Goal: Information Seeking & Learning: Understand process/instructions

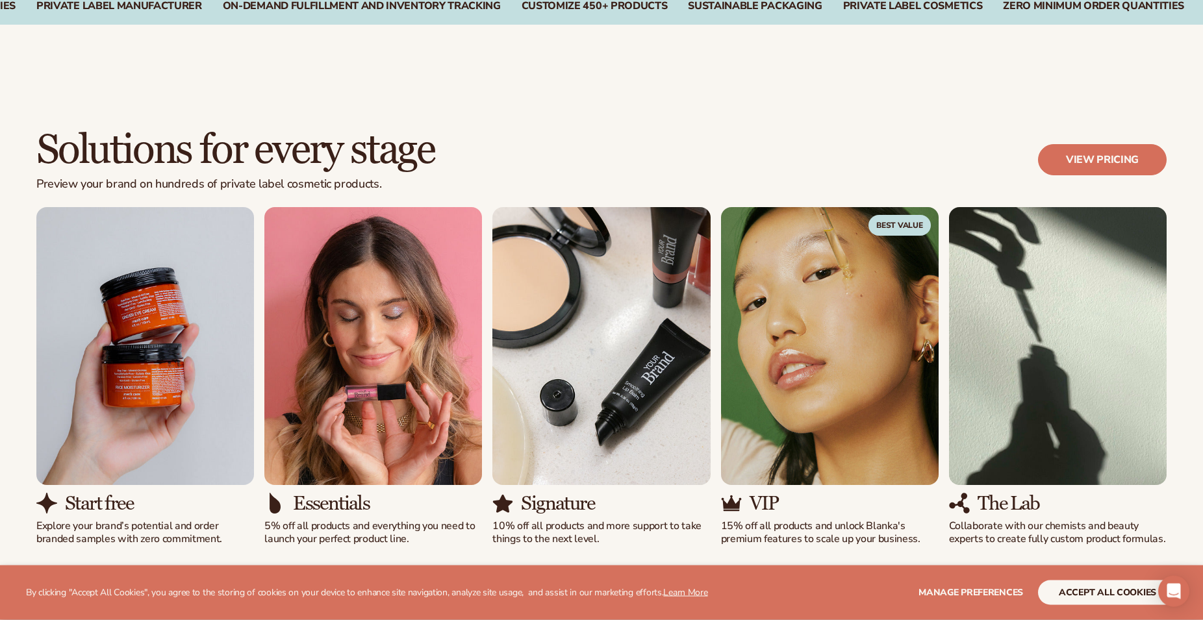
scroll to position [1060, 0]
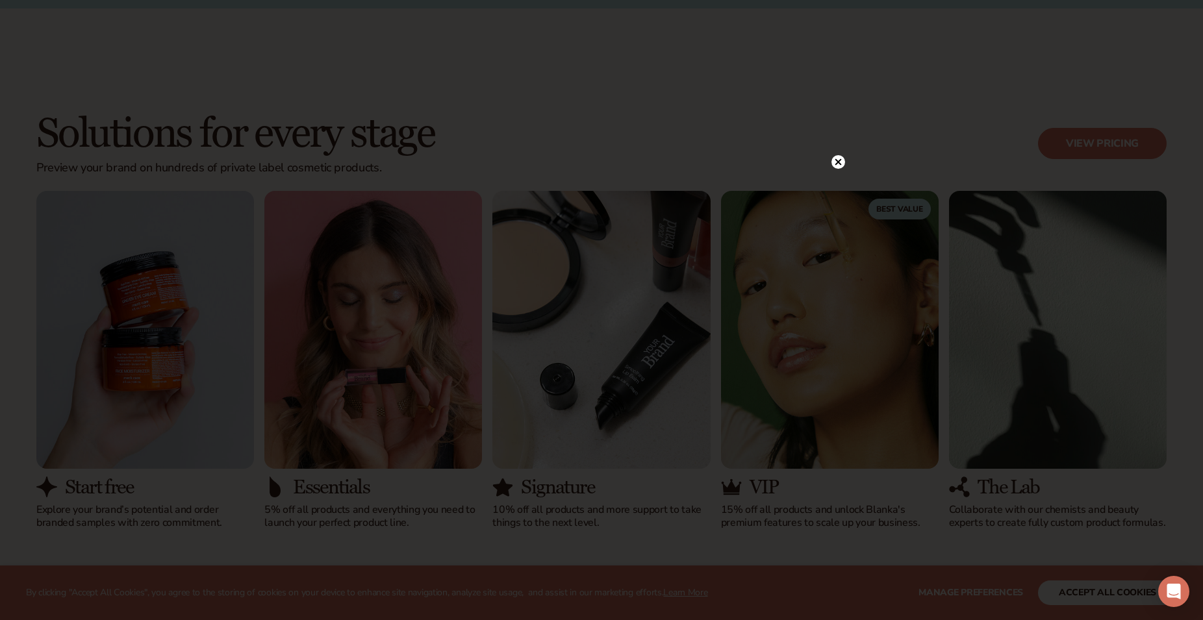
click at [839, 165] on circle at bounding box center [839, 162] width 14 height 14
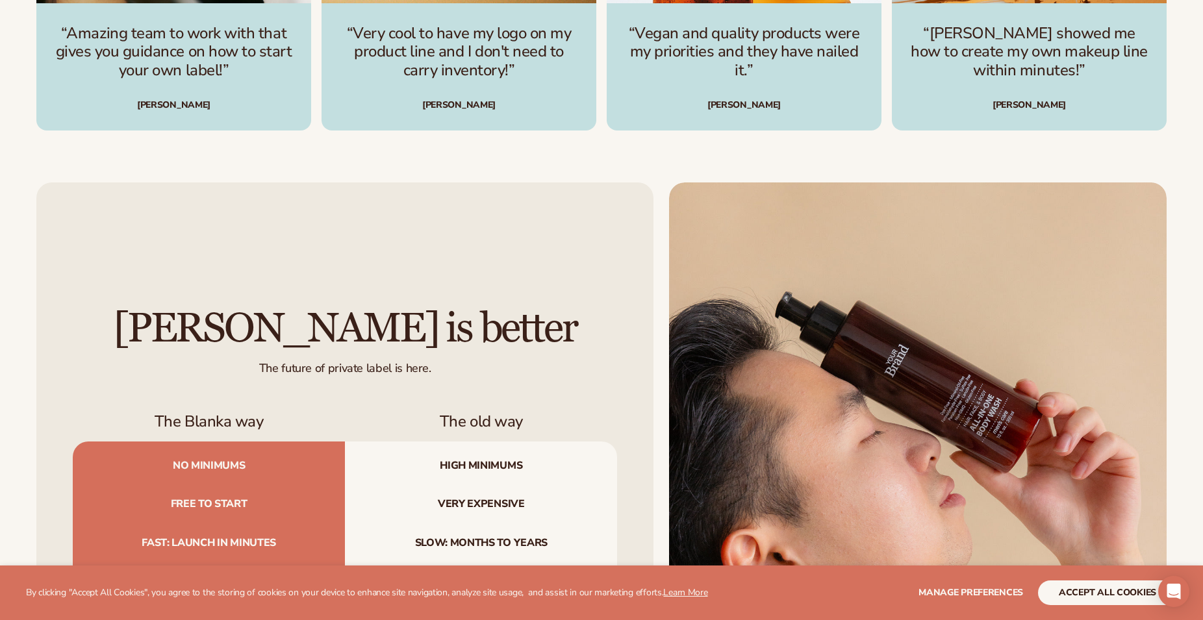
scroll to position [4507, 0]
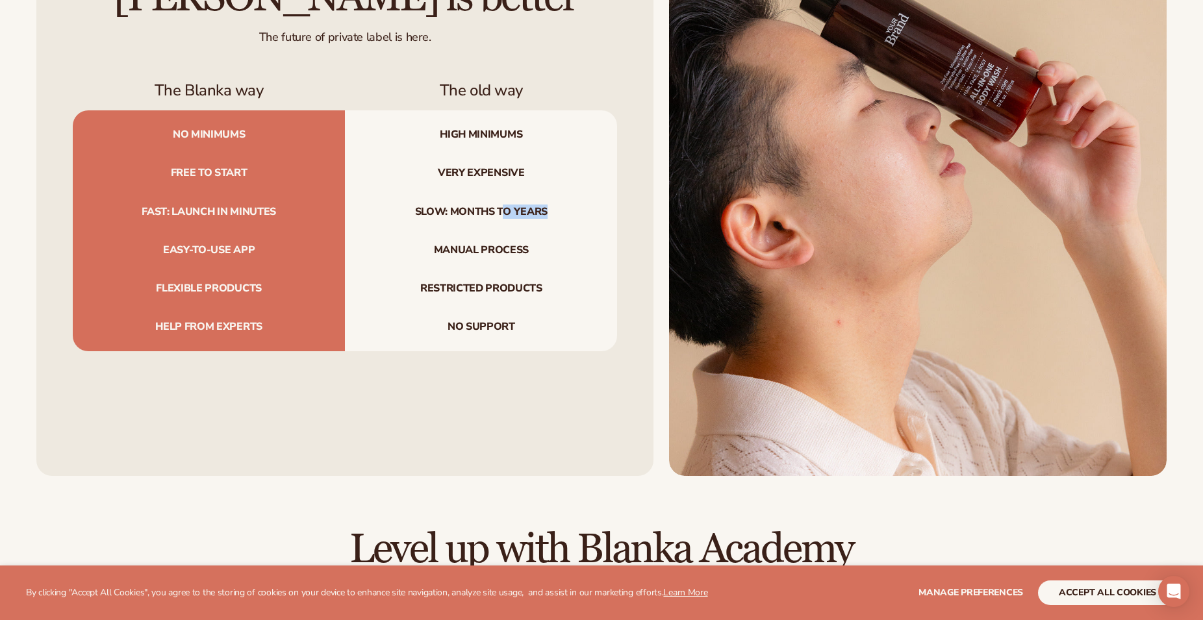
drag, startPoint x: 585, startPoint y: 207, endPoint x: 502, endPoint y: 218, distance: 84.5
click at [502, 218] on span "Slow: months to years" at bounding box center [481, 212] width 272 height 38
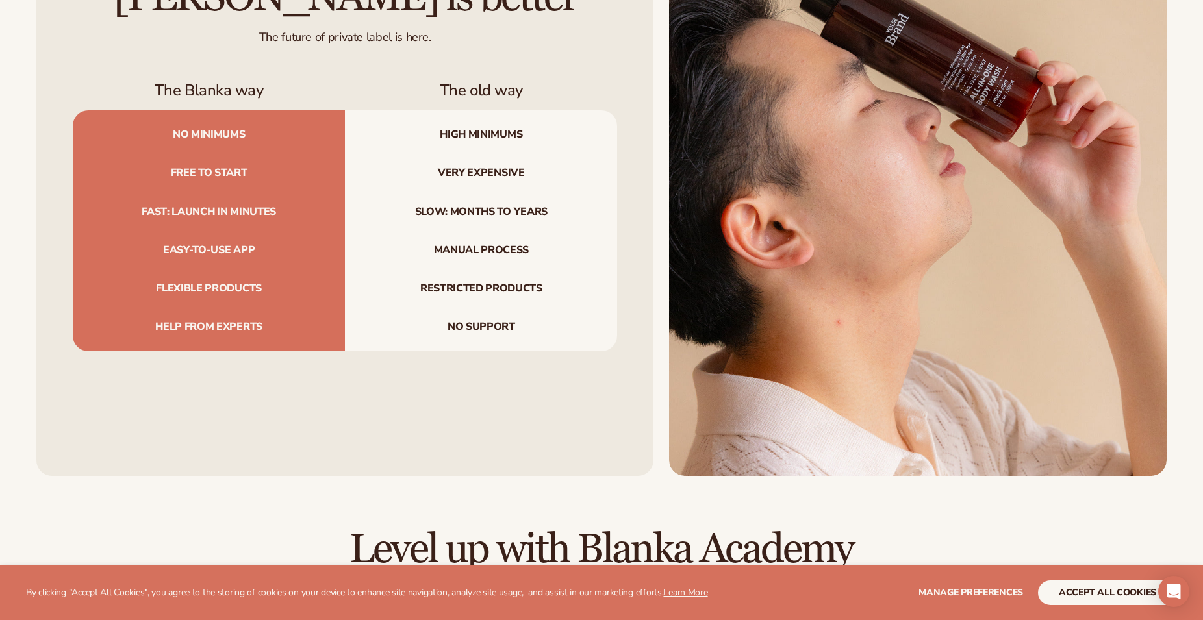
click at [573, 253] on span "Manual process" at bounding box center [481, 250] width 272 height 38
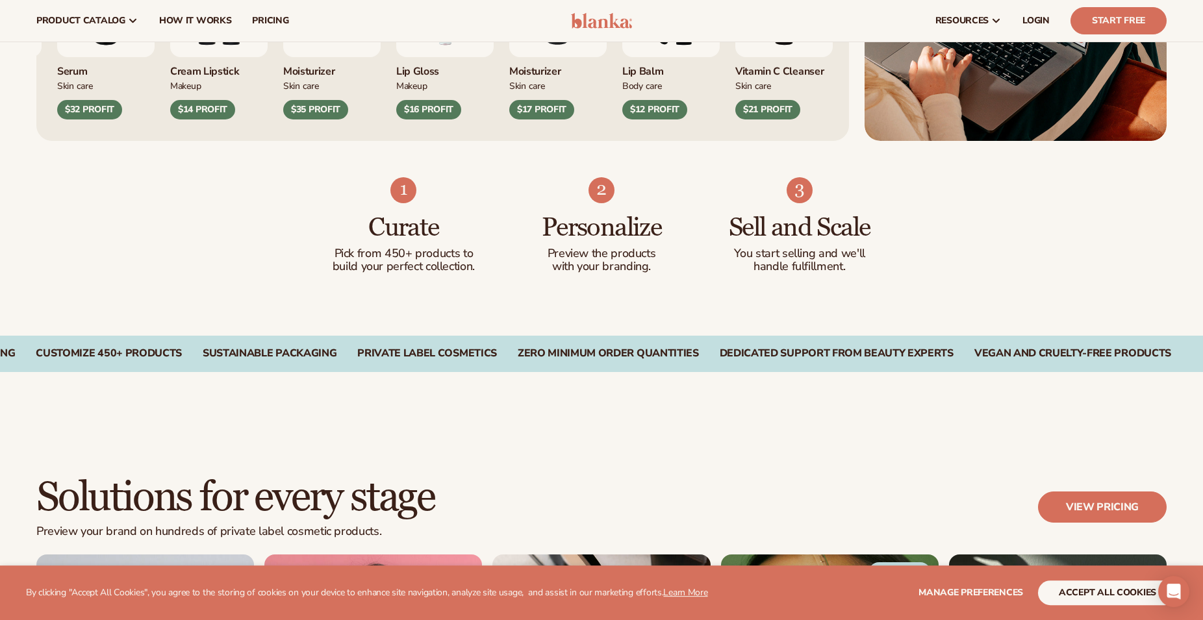
scroll to position [0, 0]
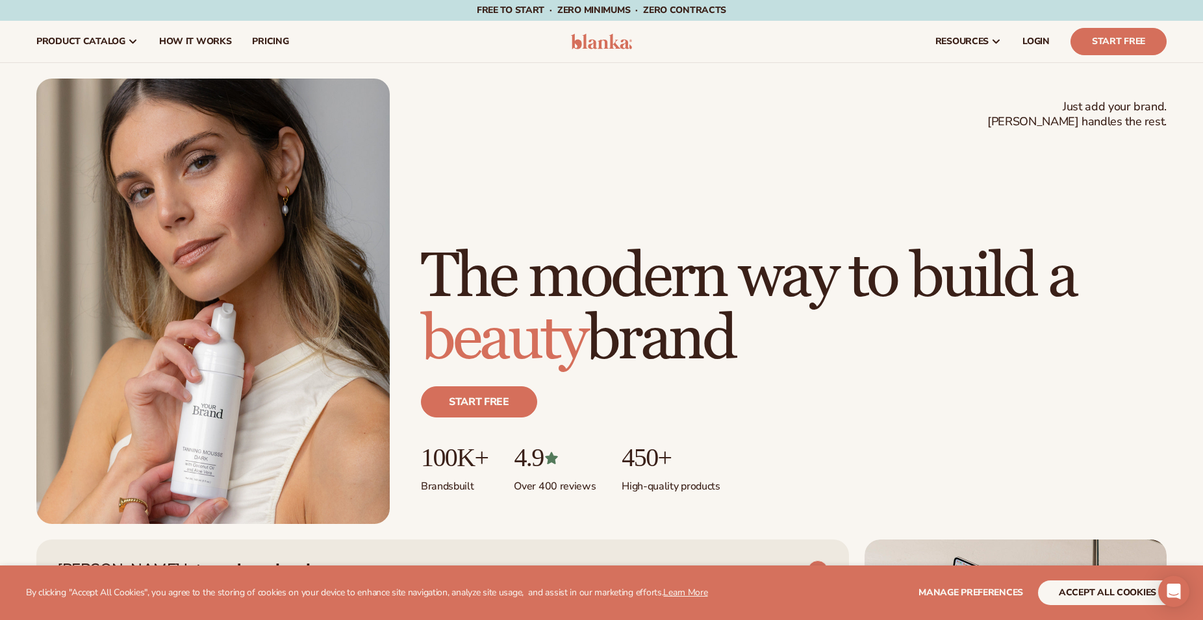
drag, startPoint x: 1082, startPoint y: 390, endPoint x: 994, endPoint y: 88, distance: 314.8
